Goal: Task Accomplishment & Management: Complete application form

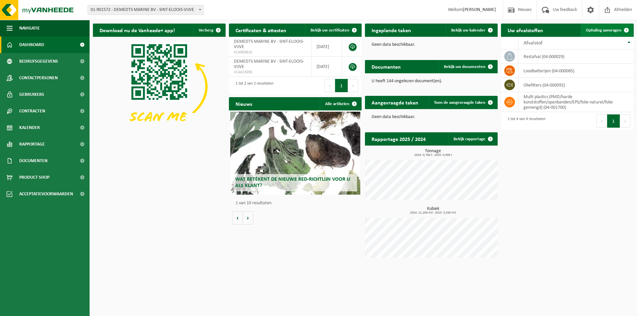
click at [614, 27] on link "Ophaling aanvragen" at bounding box center [607, 30] width 52 height 13
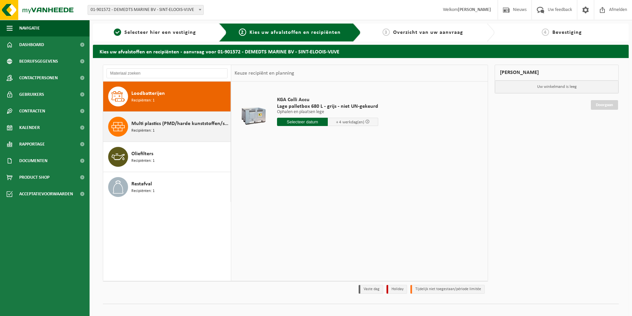
click at [183, 127] on span "Multi plastics (PMD/harde kunststoffen/spanbanden/EPS/folie naturel/folie gemen…" at bounding box center [180, 124] width 98 height 8
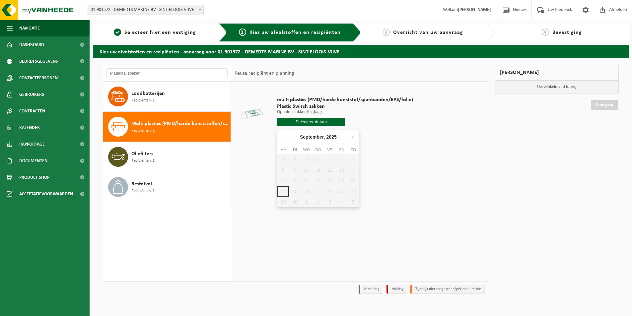
click at [292, 123] on input "text" at bounding box center [311, 122] width 68 height 8
click at [352, 137] on icon at bounding box center [352, 137] width 11 height 11
click at [296, 171] on div "7" at bounding box center [295, 170] width 12 height 11
type input "Van [DATE]"
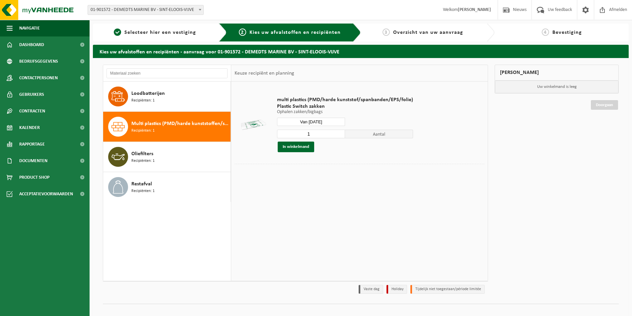
click at [310, 136] on input "1" at bounding box center [311, 134] width 68 height 9
click at [338, 132] on input "2" at bounding box center [311, 134] width 68 height 9
click at [338, 132] on input "3" at bounding box center [311, 134] width 68 height 9
click at [338, 132] on input "4" at bounding box center [311, 134] width 68 height 9
click at [338, 132] on input "5" at bounding box center [311, 134] width 68 height 9
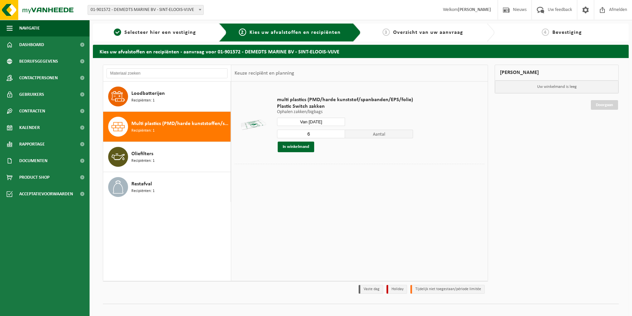
type input "6"
click at [338, 132] on input "6" at bounding box center [311, 134] width 68 height 9
click at [296, 148] on button "In winkelmand" at bounding box center [296, 147] width 36 height 11
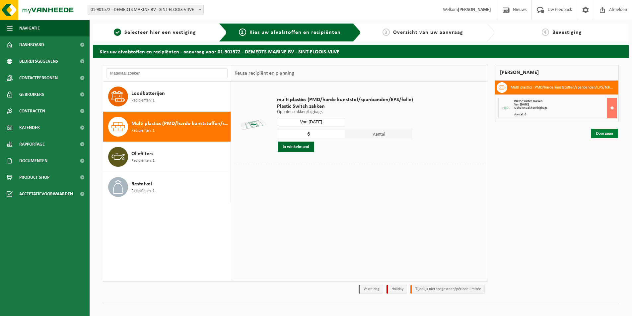
click at [608, 134] on link "Doorgaan" at bounding box center [604, 134] width 27 height 10
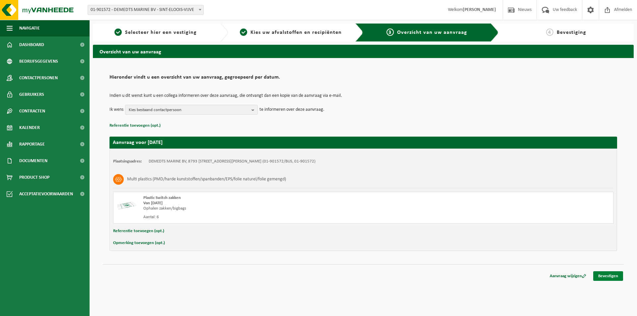
click at [610, 276] on link "Bevestigen" at bounding box center [608, 276] width 30 height 10
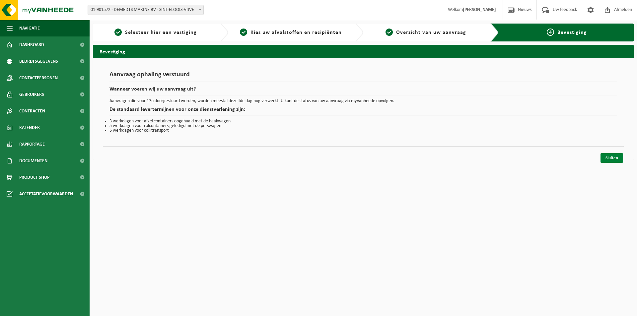
click at [617, 158] on link "Sluiten" at bounding box center [611, 158] width 23 height 10
